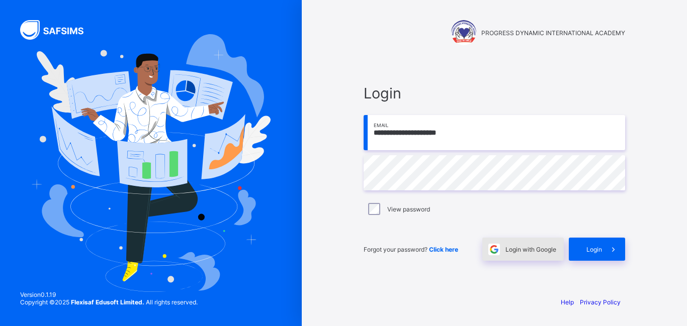
click at [518, 254] on div "Login with Google" at bounding box center [522, 249] width 81 height 23
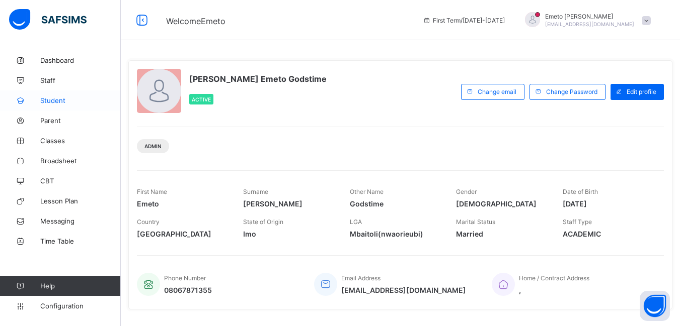
click at [52, 99] on span "Student" at bounding box center [80, 101] width 80 height 8
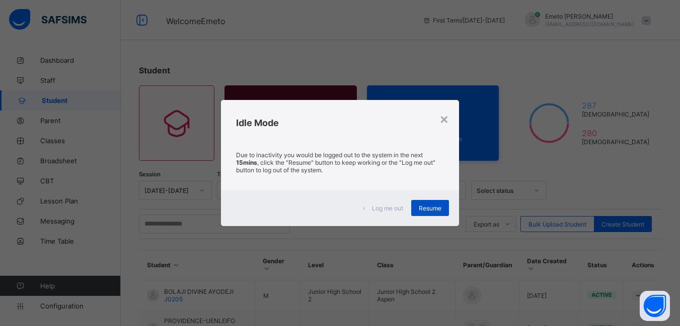
click at [424, 209] on span "Resume" at bounding box center [430, 209] width 23 height 8
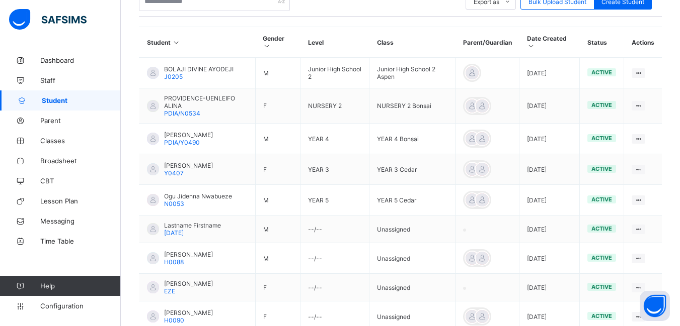
scroll to position [333, 0]
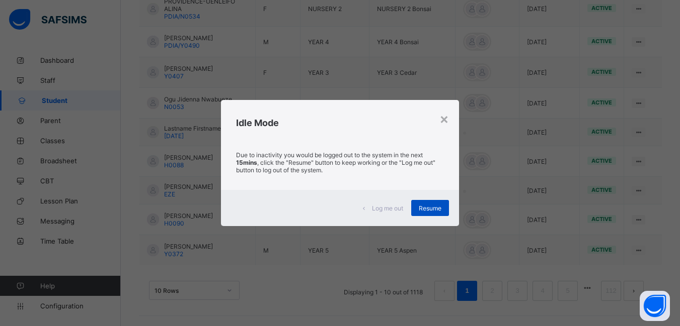
click at [440, 205] on span "Resume" at bounding box center [430, 209] width 23 height 8
click at [420, 208] on span "Resume" at bounding box center [430, 209] width 23 height 8
